Goal: Transaction & Acquisition: Purchase product/service

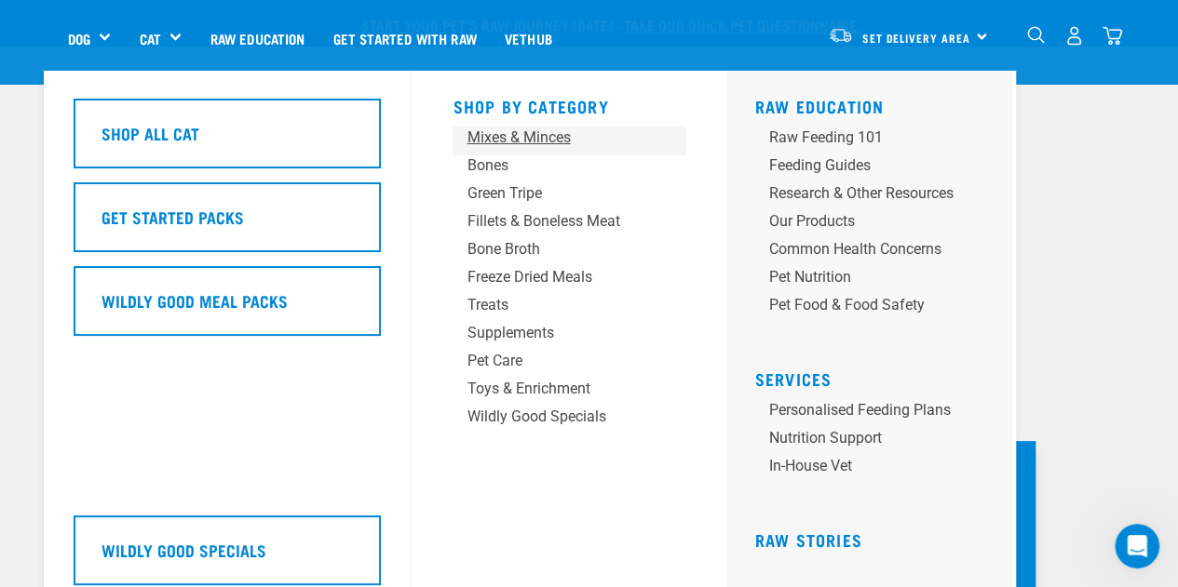
scroll to position [93, 0]
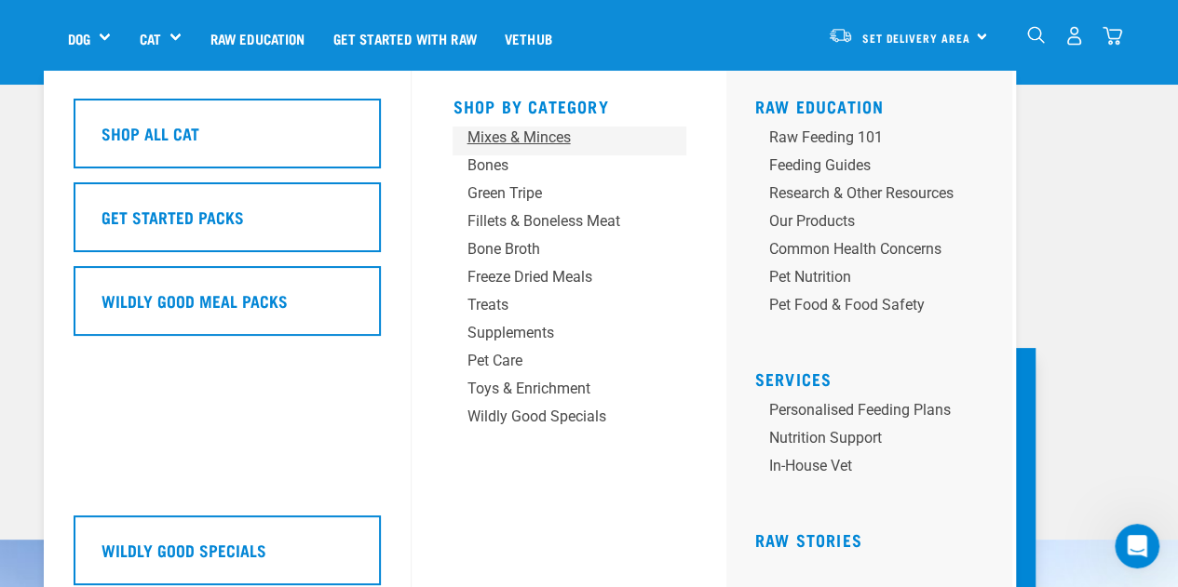
click at [531, 141] on div "Mixes & Minces" at bounding box center [553, 138] width 174 height 22
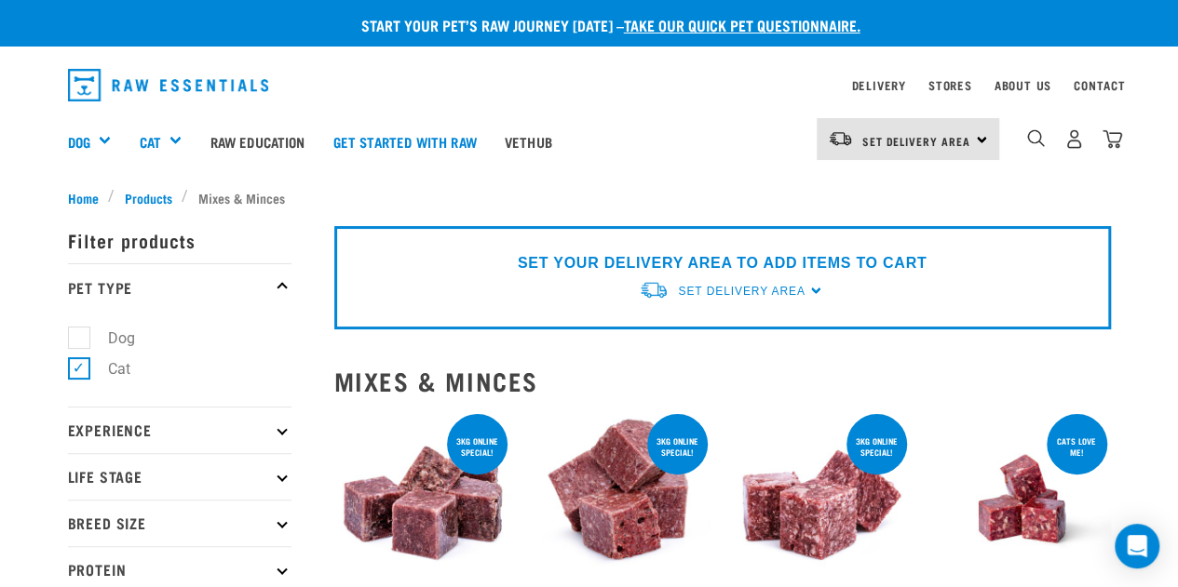
scroll to position [186, 0]
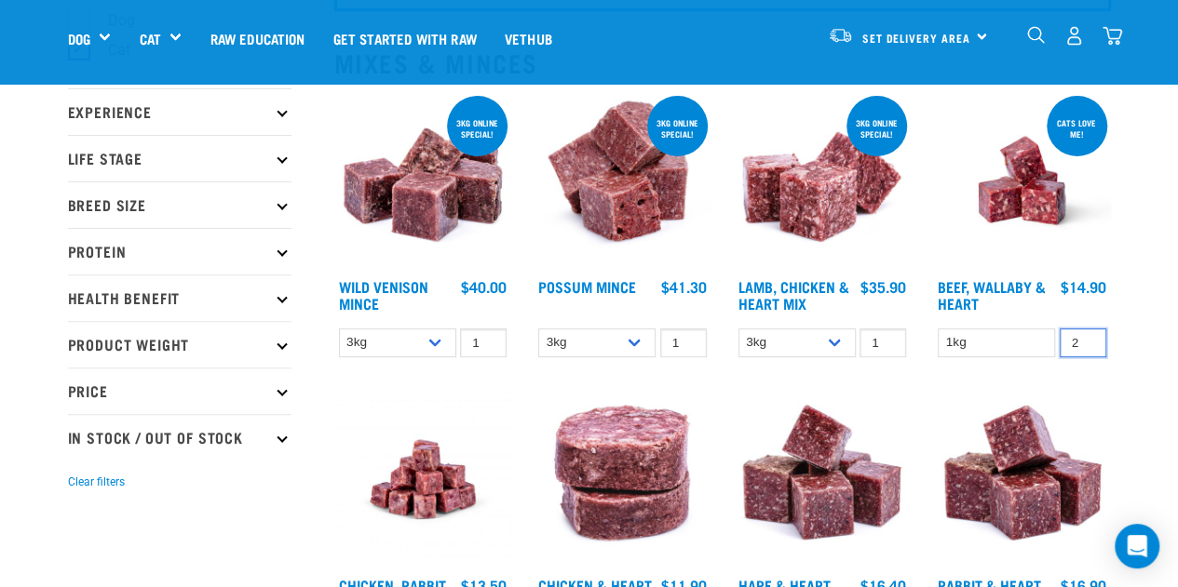
click at [1085, 338] on input "2" at bounding box center [1082, 343] width 47 height 29
type input "3"
click at [1085, 338] on input "3" at bounding box center [1082, 343] width 47 height 29
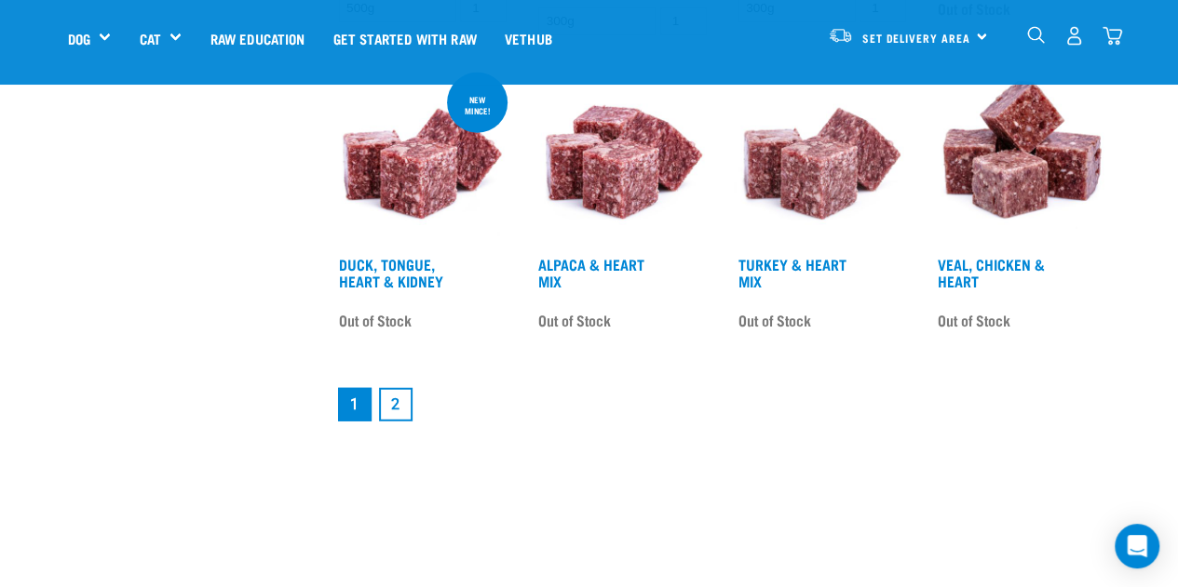
scroll to position [2513, 0]
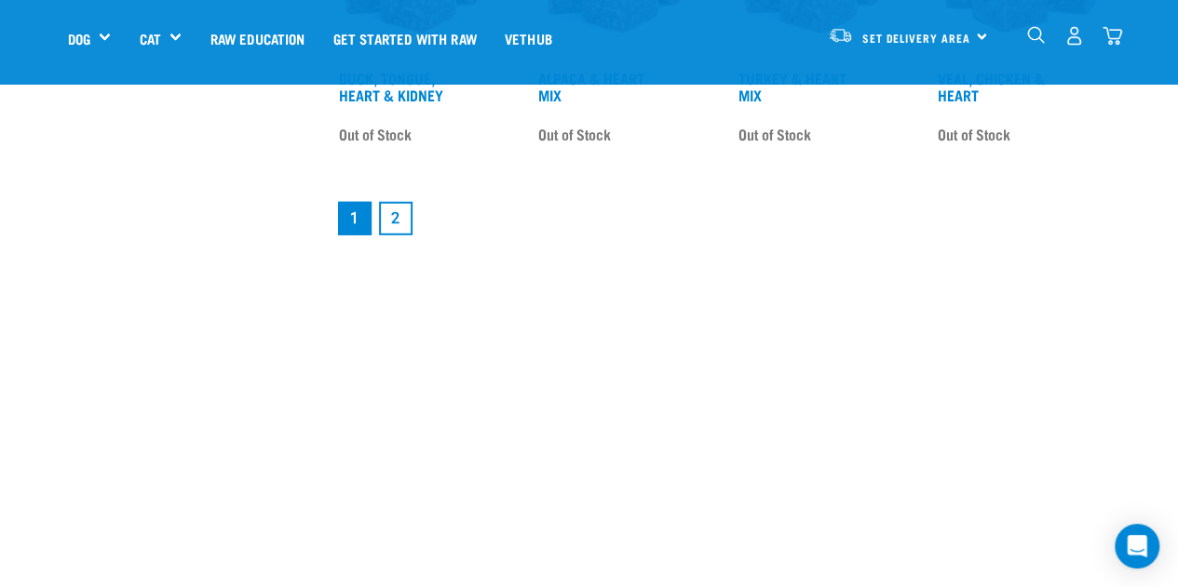
click at [385, 224] on link "2" at bounding box center [396, 219] width 34 height 34
